Goal: Find specific page/section: Find specific page/section

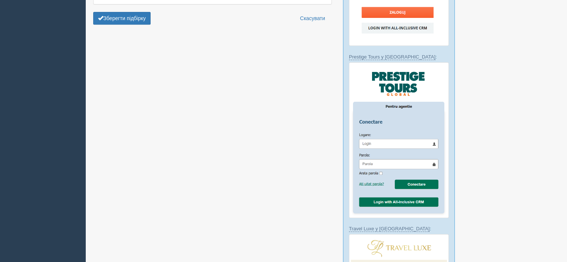
scroll to position [549, 0]
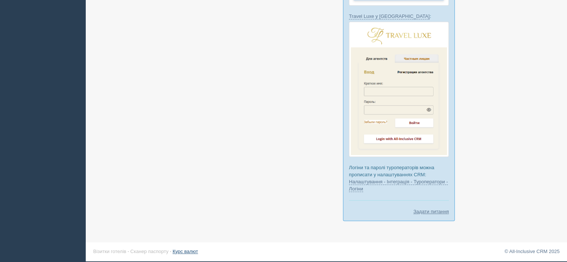
click at [187, 250] on link "Курс валют" at bounding box center [185, 252] width 25 height 6
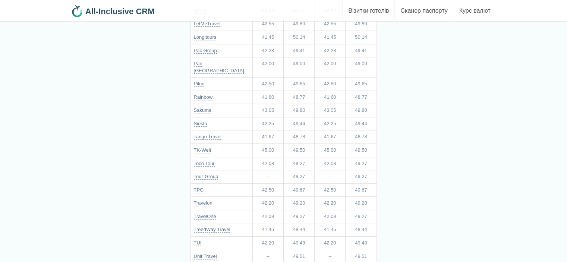
scroll to position [336, 0]
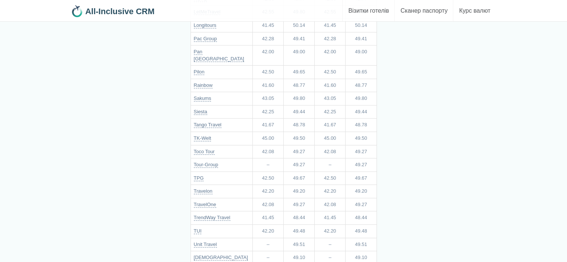
drag, startPoint x: 292, startPoint y: 170, endPoint x: 369, endPoint y: 169, distance: 77.2
click at [369, 172] on tr "TPG 42.50 49.67 42.50 49.67" at bounding box center [284, 178] width 186 height 13
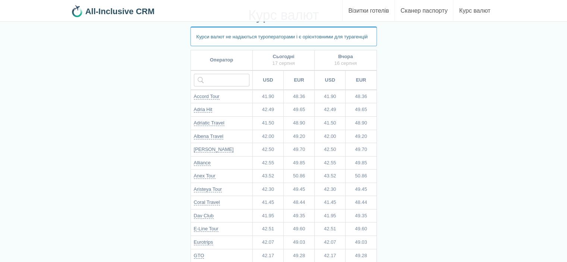
scroll to position [0, 0]
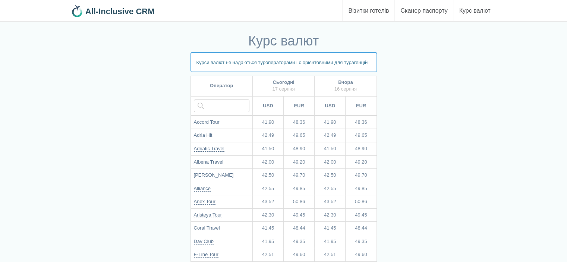
click at [136, 9] on b "All-Inclusive CRM" at bounding box center [119, 11] width 69 height 9
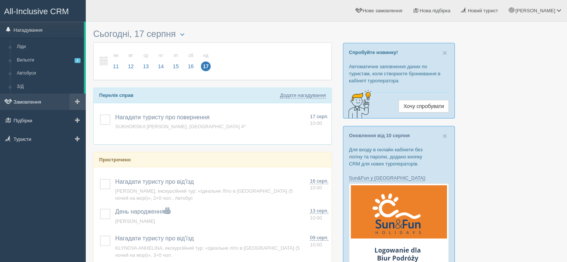
click at [38, 101] on link "Замовлення" at bounding box center [43, 102] width 86 height 16
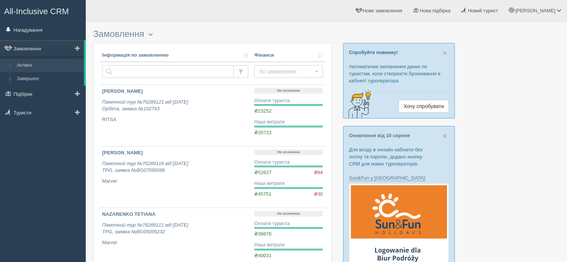
click at [37, 64] on link "Активні" at bounding box center [48, 65] width 71 height 13
